Goal: Information Seeking & Learning: Learn about a topic

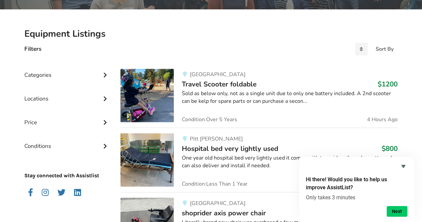
scroll to position [130, 0]
click at [103, 73] on icon at bounding box center [105, 74] width 7 height 6
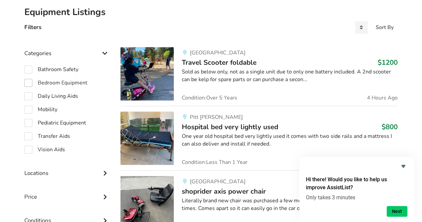
scroll to position [152, 0]
click at [29, 108] on label "Mobility" at bounding box center [40, 109] width 33 height 8
checkbox input "true"
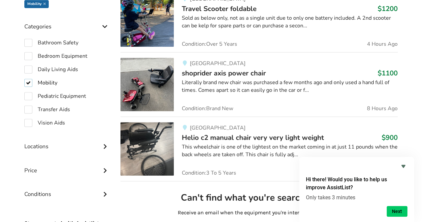
scroll to position [200, 0]
click at [30, 147] on div "Locations" at bounding box center [66, 141] width 85 height 24
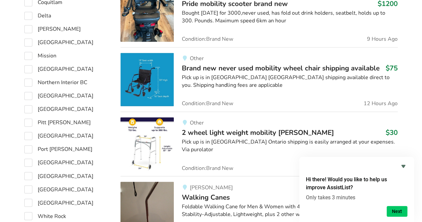
scroll to position [468, 0]
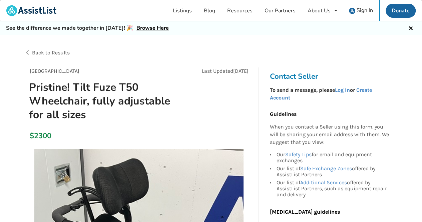
click at [51, 52] on span "Back to Results" at bounding box center [51, 52] width 38 height 6
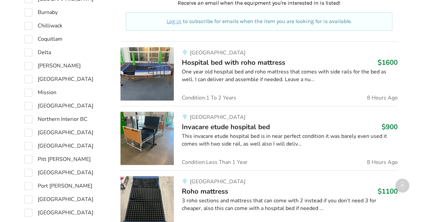
scroll to position [410, 0]
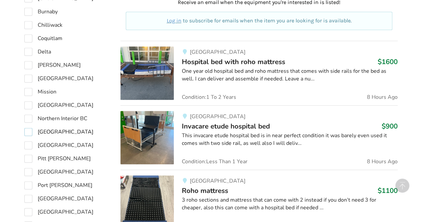
click at [27, 132] on label "North Vancouver" at bounding box center [58, 132] width 69 height 8
checkbox input "true"
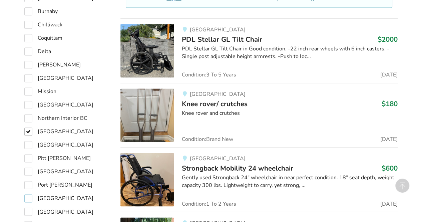
click at [28, 197] on label "Richmond" at bounding box center [58, 198] width 69 height 8
checkbox input "true"
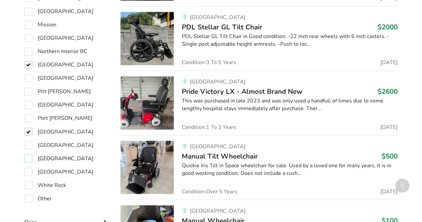
click at [28, 154] on label "[GEOGRAPHIC_DATA]" at bounding box center [58, 158] width 69 height 8
checkbox input "true"
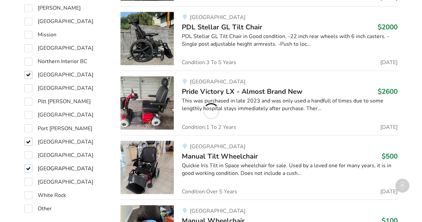
scroll to position [519, 0]
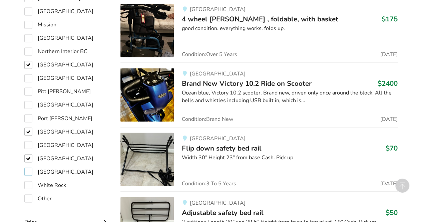
click at [28, 168] on label "West Vancouver" at bounding box center [58, 172] width 69 height 8
checkbox input "true"
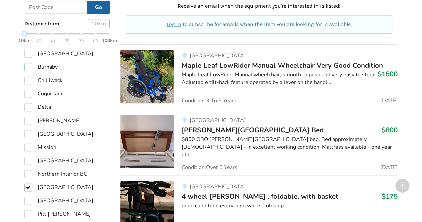
click at [28, 63] on label "Burnaby" at bounding box center [40, 67] width 33 height 8
checkbox input "true"
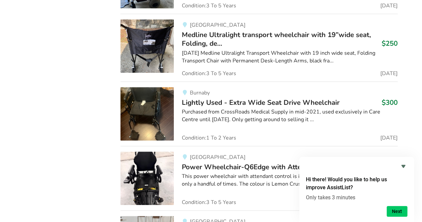
scroll to position [5237, 0]
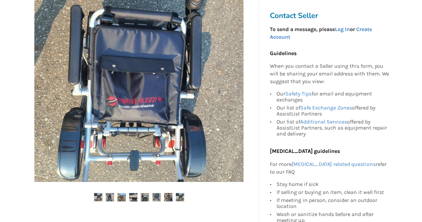
scroll to position [163, 0]
click at [108, 196] on img at bounding box center [110, 197] width 8 height 8
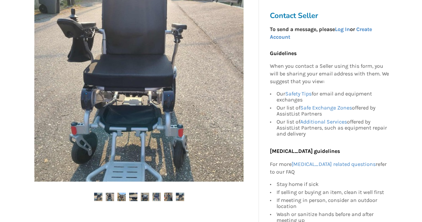
click at [105, 196] on ul at bounding box center [138, 197] width 229 height 9
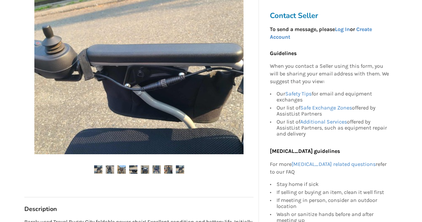
scroll to position [190, 0]
click at [179, 169] on img at bounding box center [180, 170] width 8 height 8
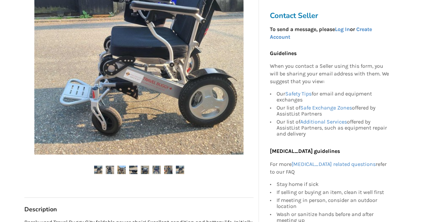
click at [168, 168] on img at bounding box center [168, 170] width 8 height 8
